Goal: Information Seeking & Learning: Learn about a topic

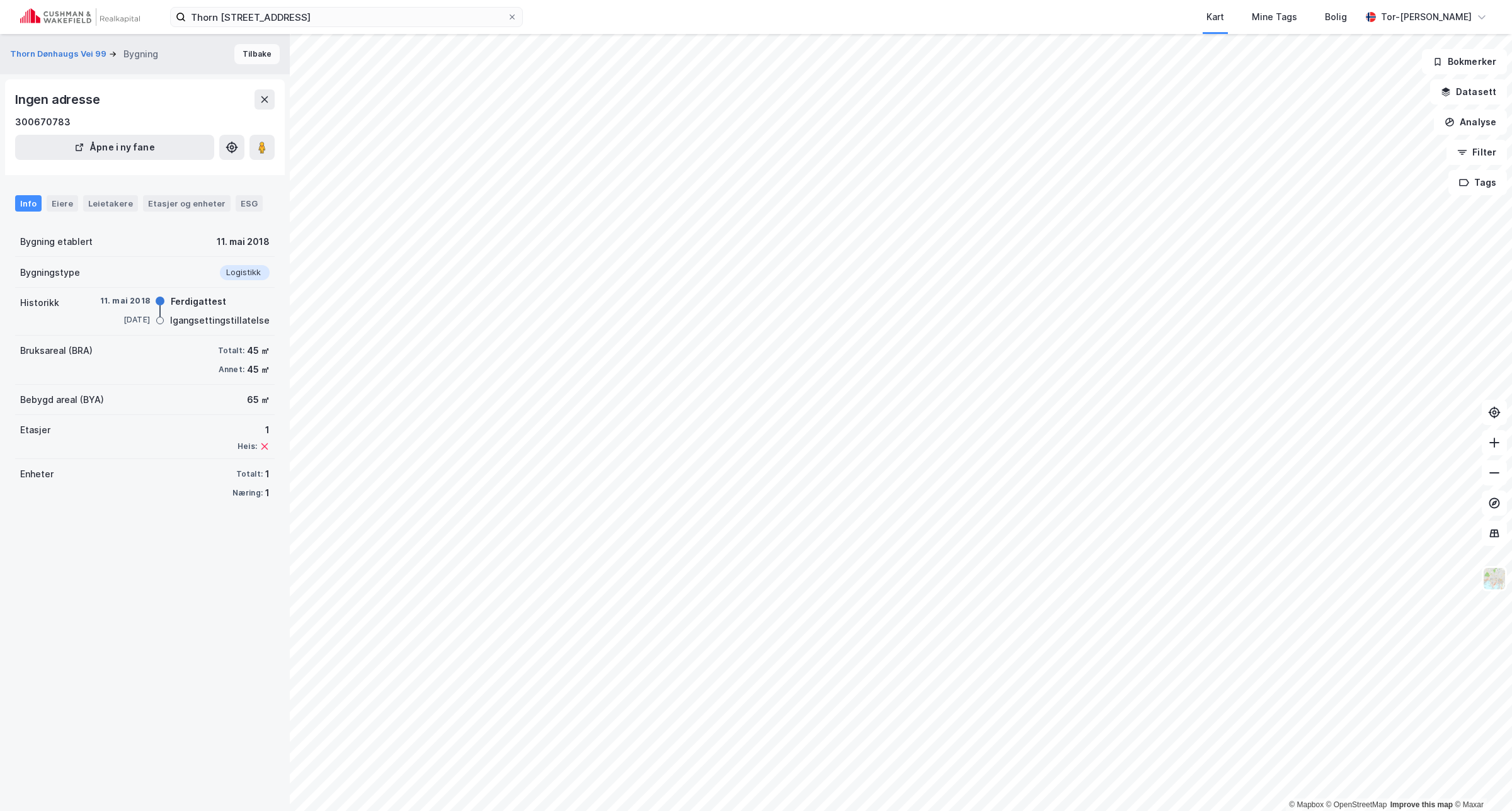
click at [257, 53] on button "Tilbake" at bounding box center [257, 54] width 46 height 20
click at [251, 58] on button "Tilbake" at bounding box center [257, 54] width 46 height 20
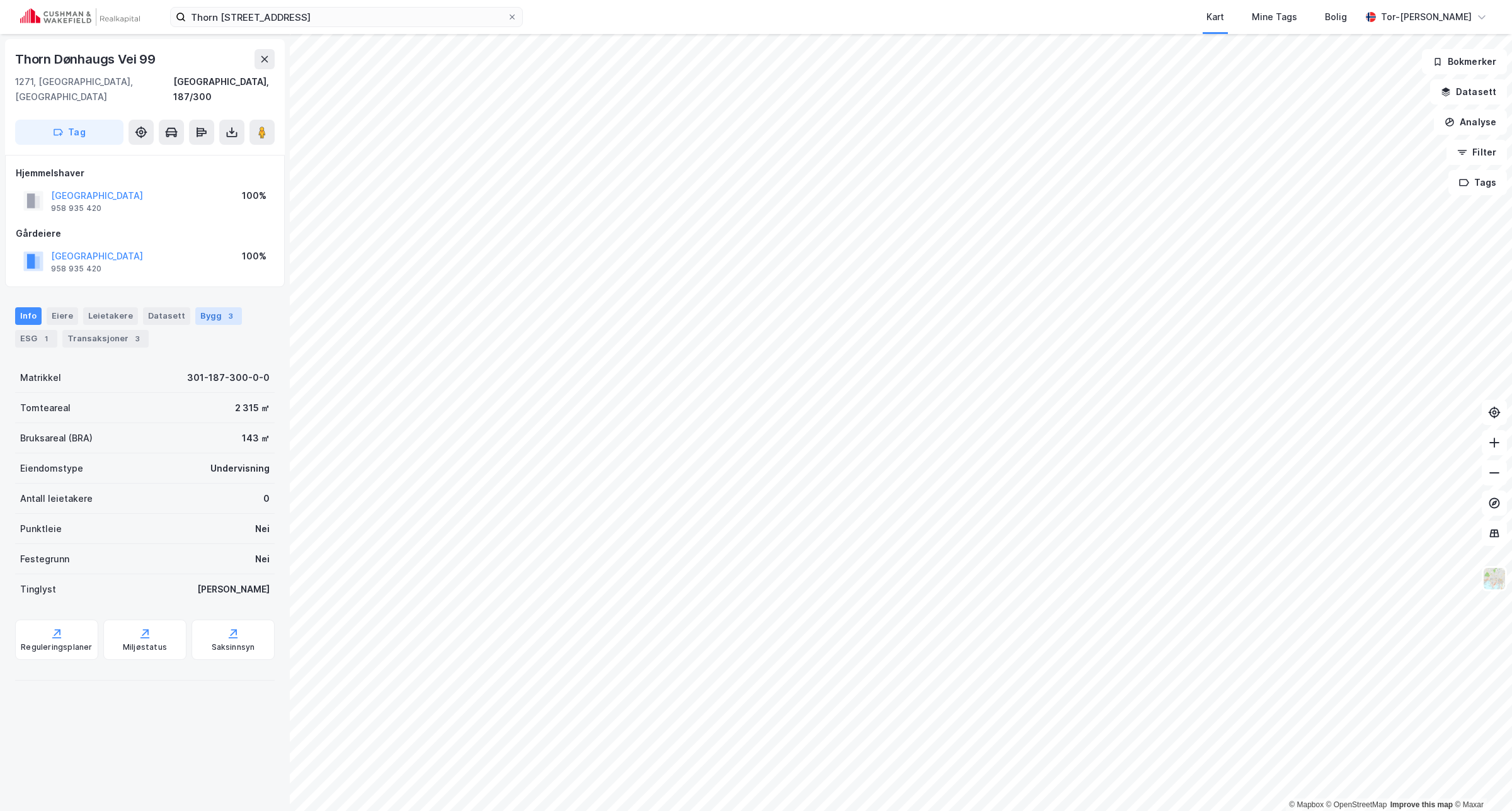
click at [195, 307] on div "Bygg 3" at bounding box center [219, 316] width 47 height 17
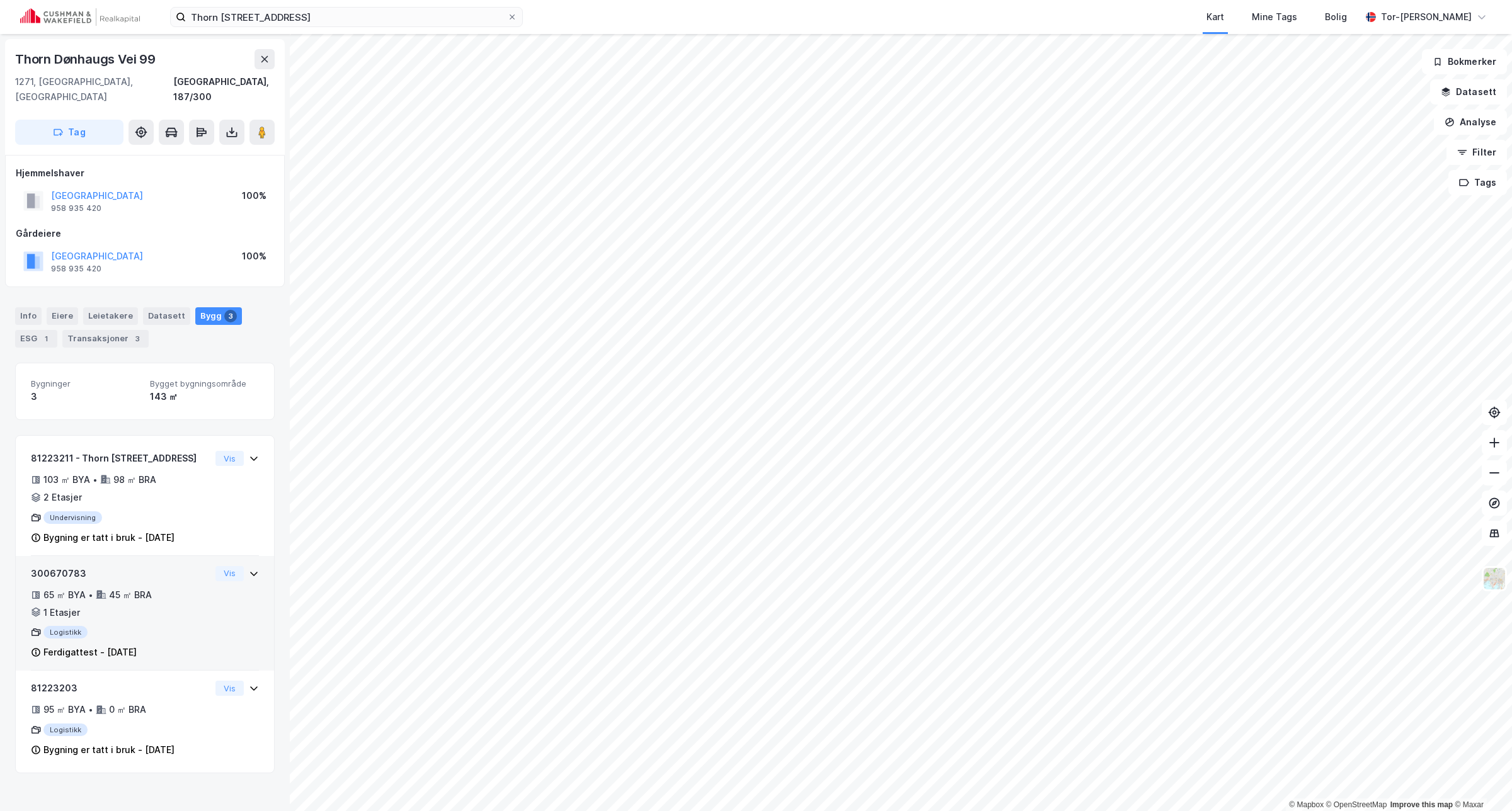
click at [184, 595] on div "65 ㎡ BYA • 45 ㎡ BRA • 1 Etasjer" at bounding box center [121, 603] width 180 height 32
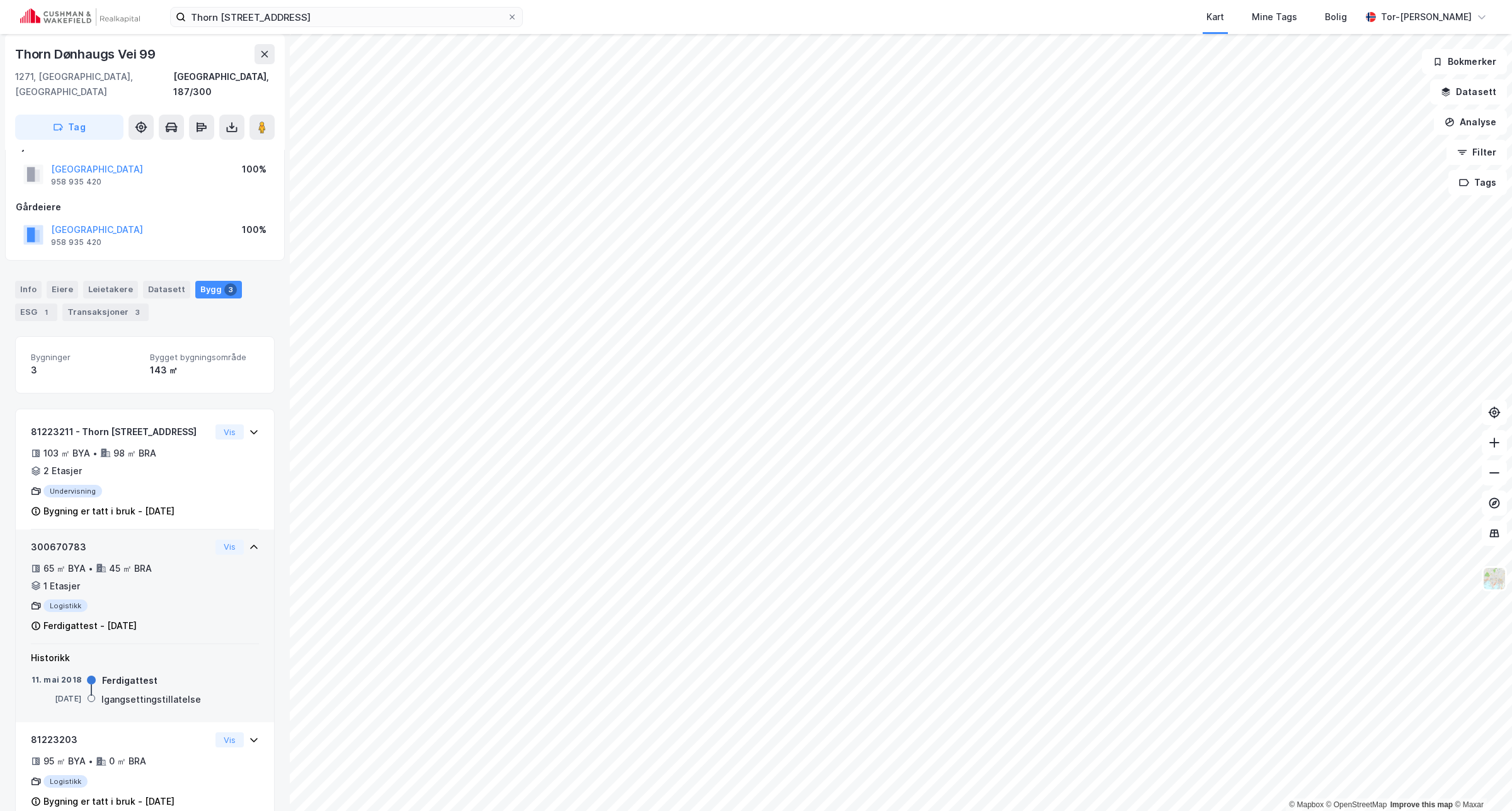
scroll to position [41, 0]
